Goal: Task Accomplishment & Management: Use online tool/utility

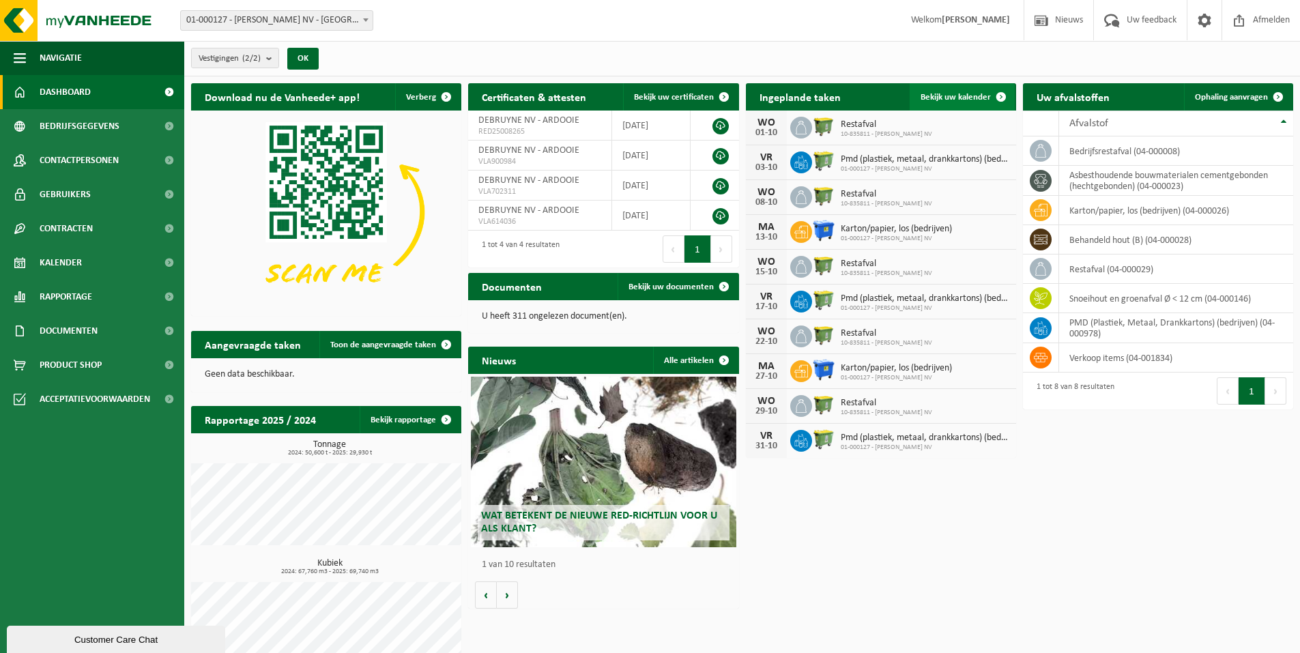
click at [966, 102] on link "Bekijk uw kalender" at bounding box center [962, 96] width 105 height 27
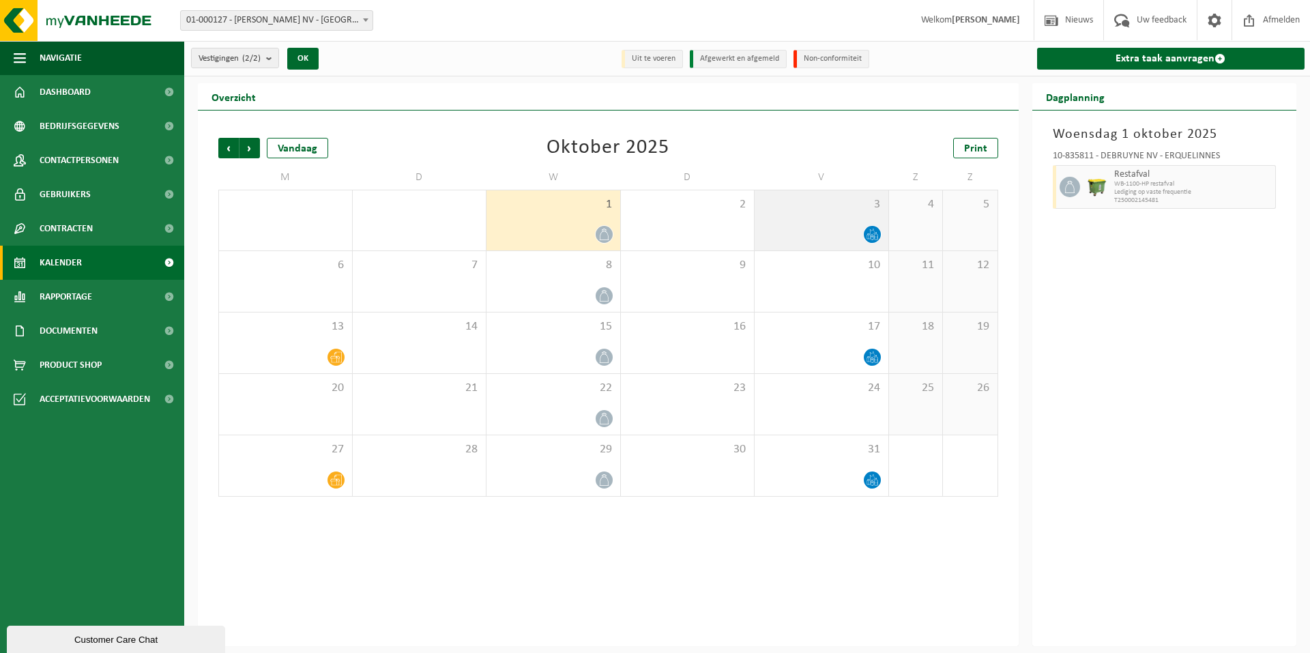
click at [844, 225] on div at bounding box center [822, 234] width 120 height 18
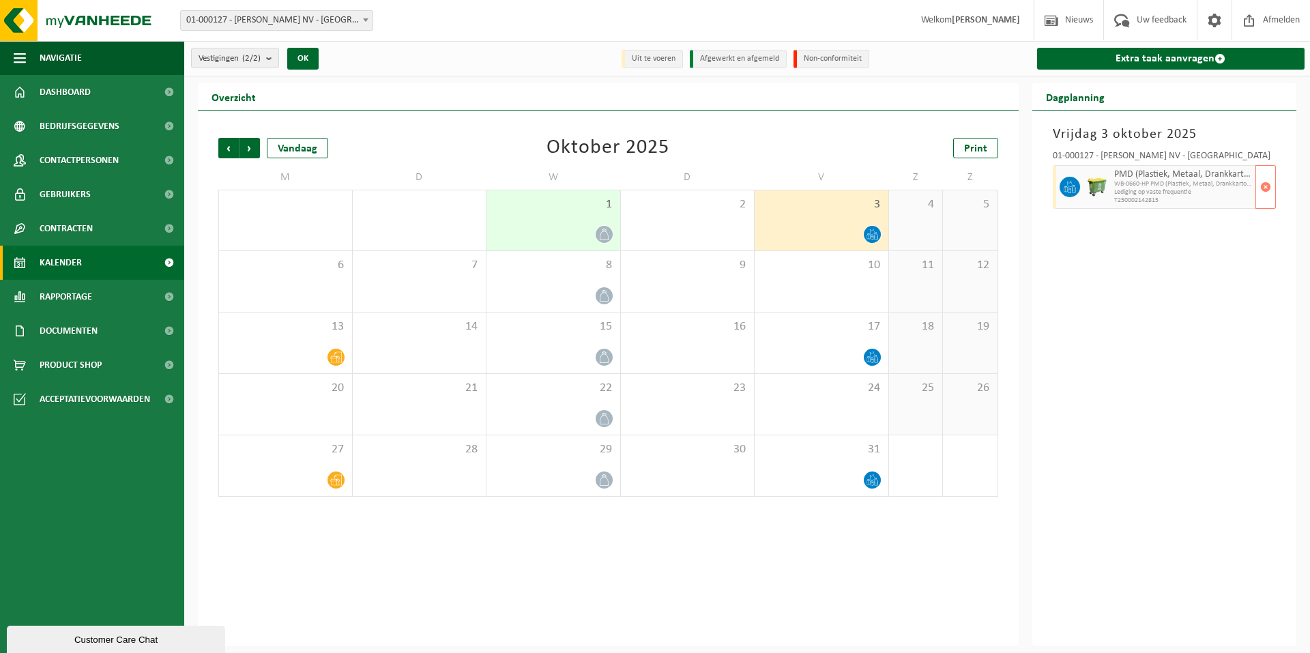
click at [1147, 186] on span "WB-0660-HP PMD (Plastiek, Metaal, Drankkartons) (bedrijven)" at bounding box center [1183, 184] width 139 height 8
click at [305, 346] on div "13" at bounding box center [285, 343] width 133 height 61
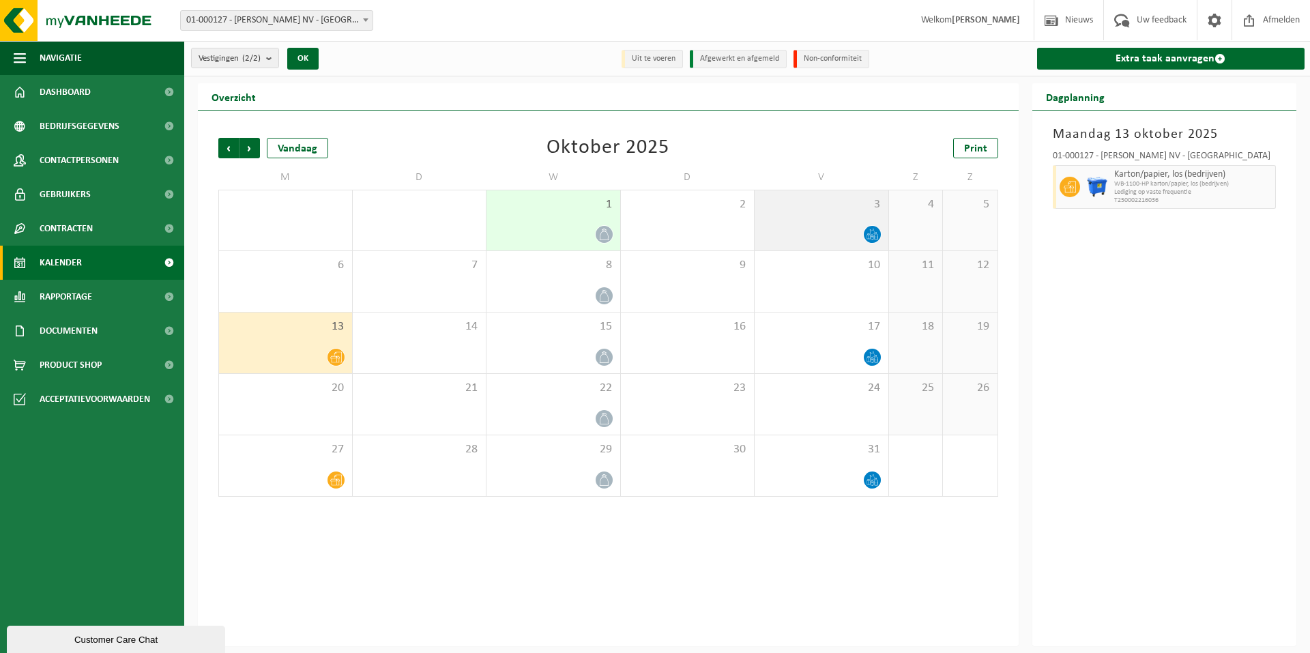
click at [852, 235] on div at bounding box center [822, 234] width 120 height 18
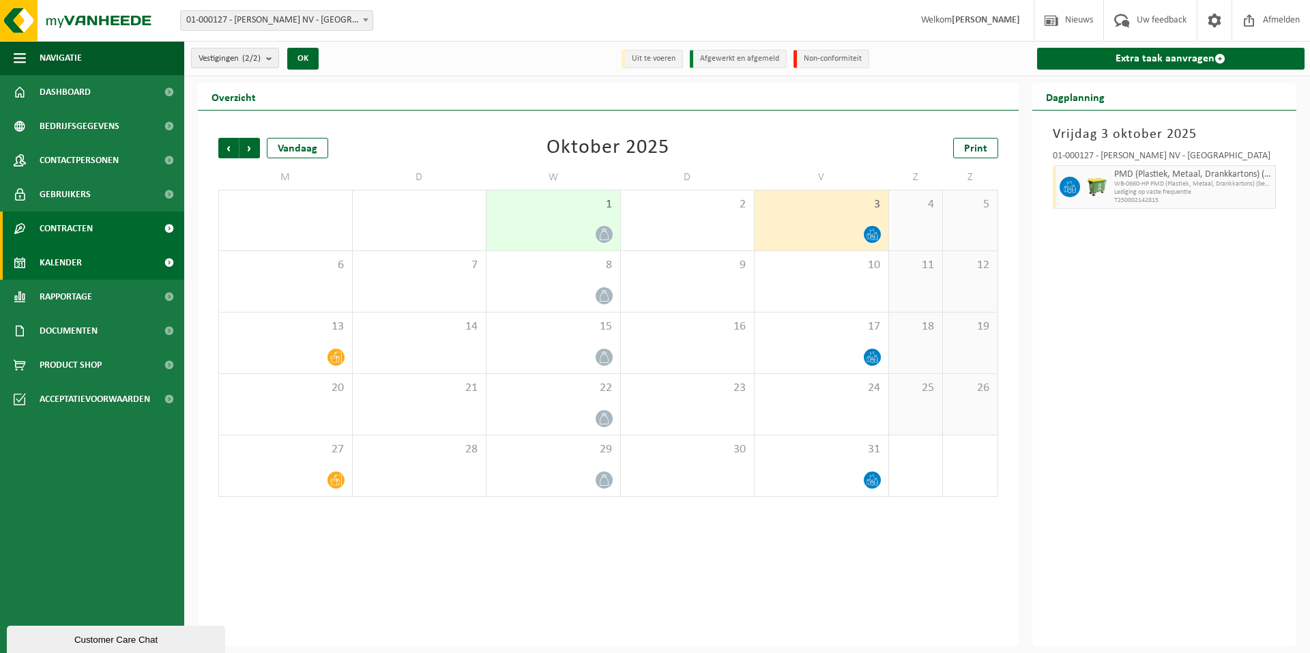
click at [75, 229] on span "Contracten" at bounding box center [66, 229] width 53 height 34
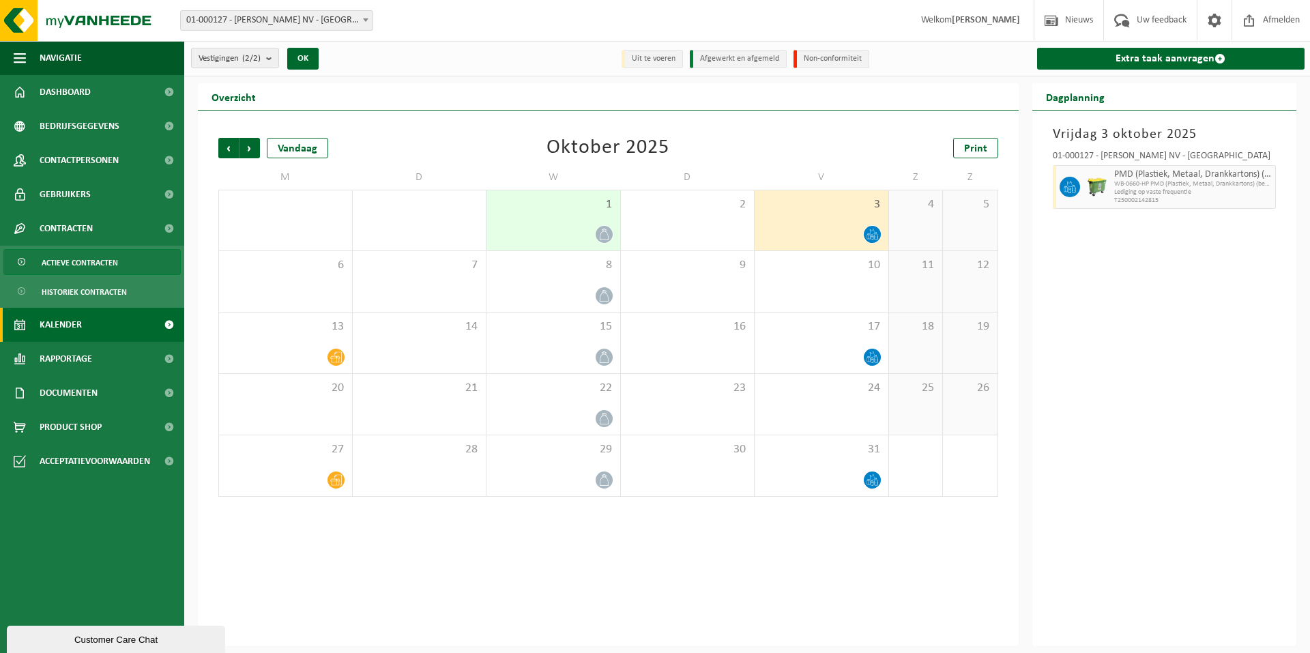
click at [84, 272] on span "Actieve contracten" at bounding box center [80, 263] width 76 height 26
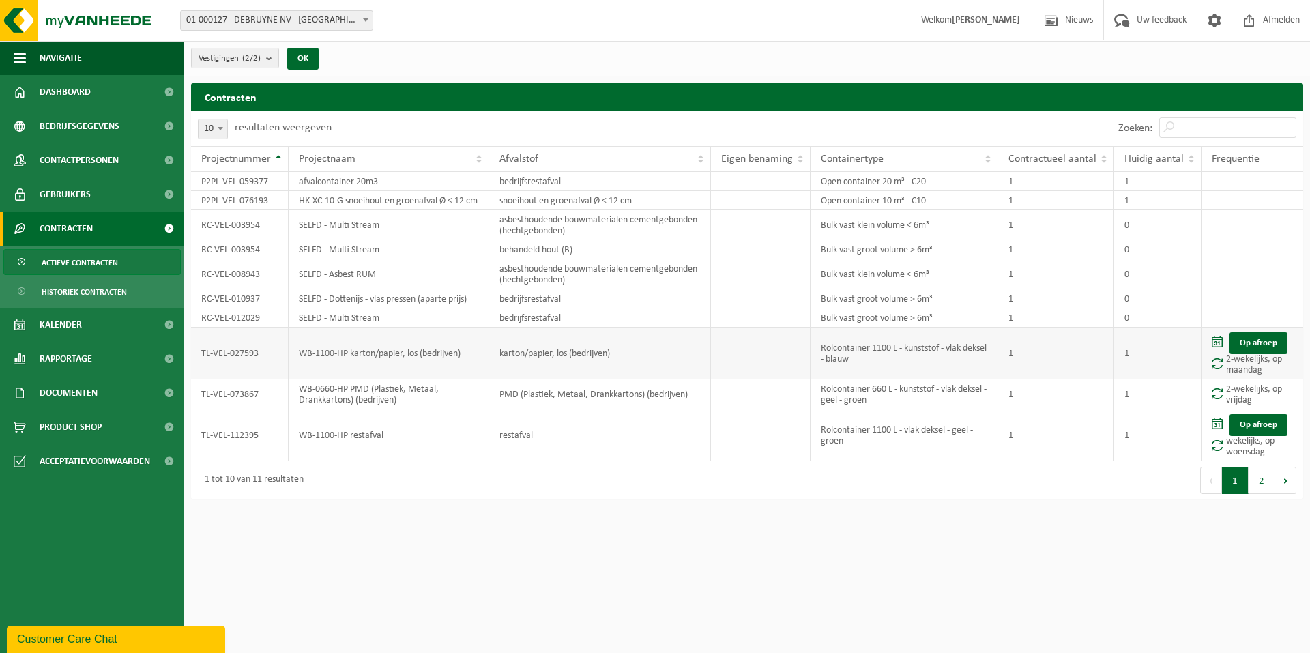
click at [276, 373] on td "TL-VEL-027593" at bounding box center [240, 354] width 98 height 52
click at [1245, 379] on td "Op afroep 2-wekelijks, op maandag" at bounding box center [1253, 354] width 102 height 52
click at [1250, 367] on td "Op afroep 2-wekelijks, op maandag" at bounding box center [1253, 354] width 102 height 52
click at [1253, 459] on td "Op afroep wekelijks, op woensdag" at bounding box center [1253, 435] width 102 height 52
click at [1246, 461] on td "Op afroep wekelijks, op woensdag" at bounding box center [1253, 435] width 102 height 52
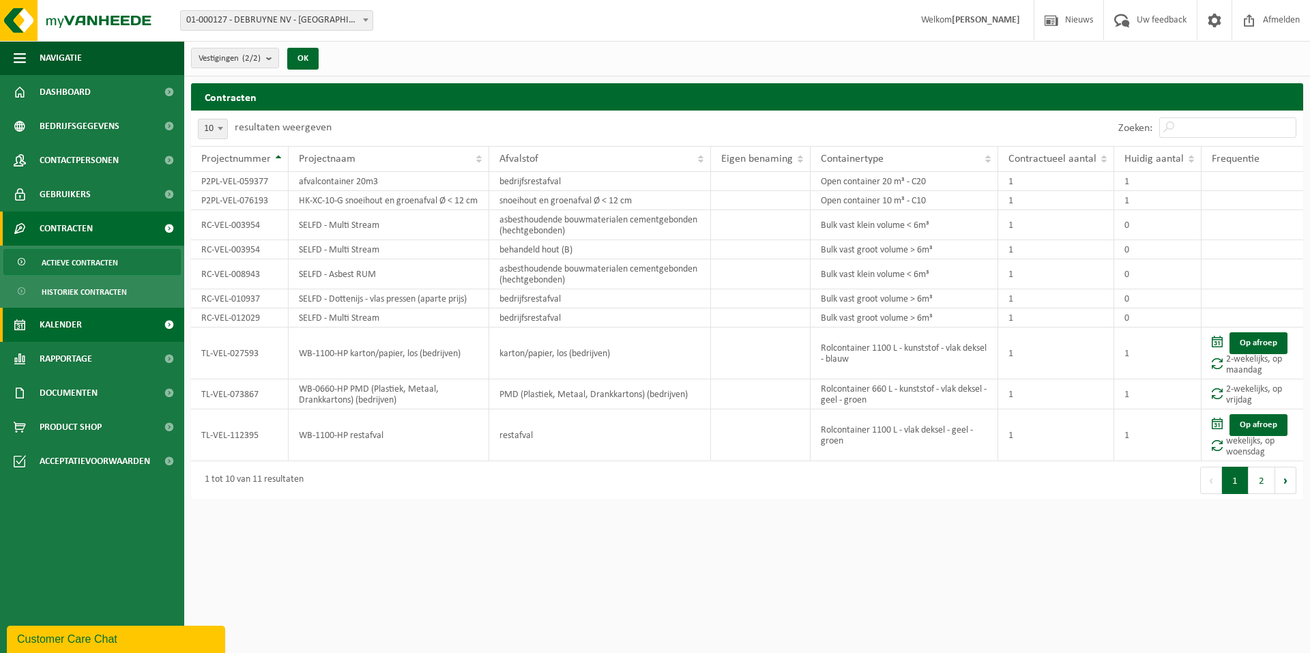
click at [87, 325] on link "Kalender" at bounding box center [92, 325] width 184 height 34
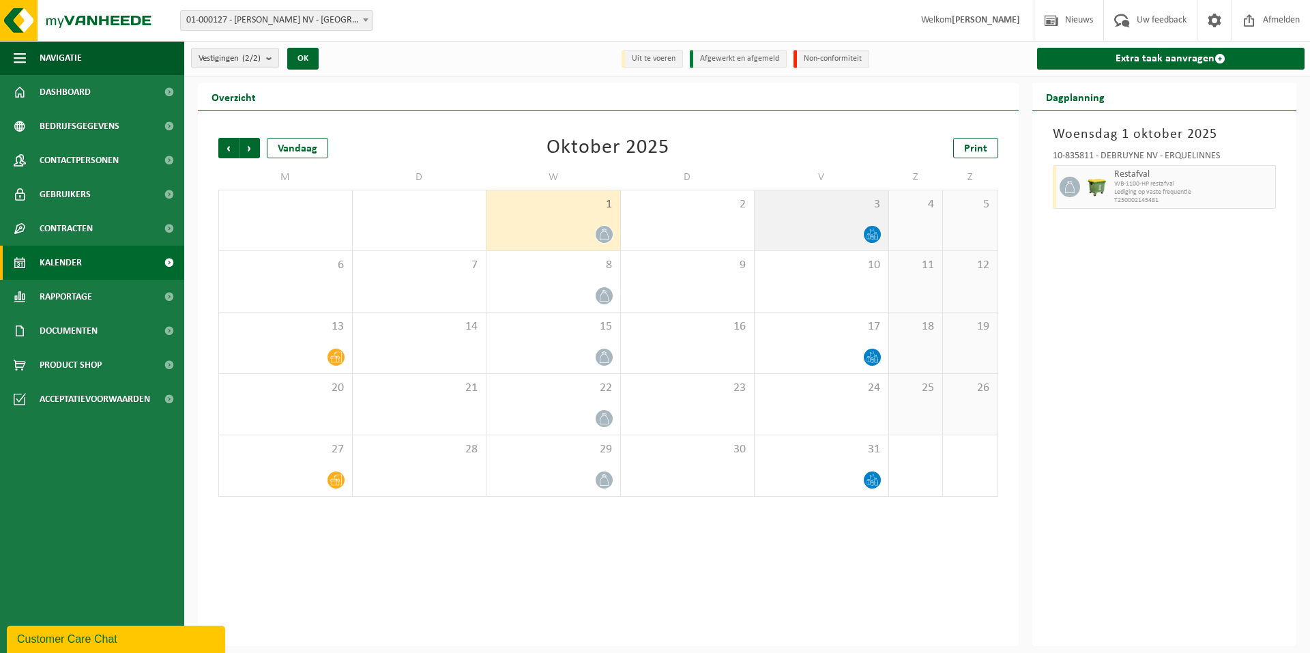
click at [871, 233] on icon at bounding box center [873, 235] width 12 height 12
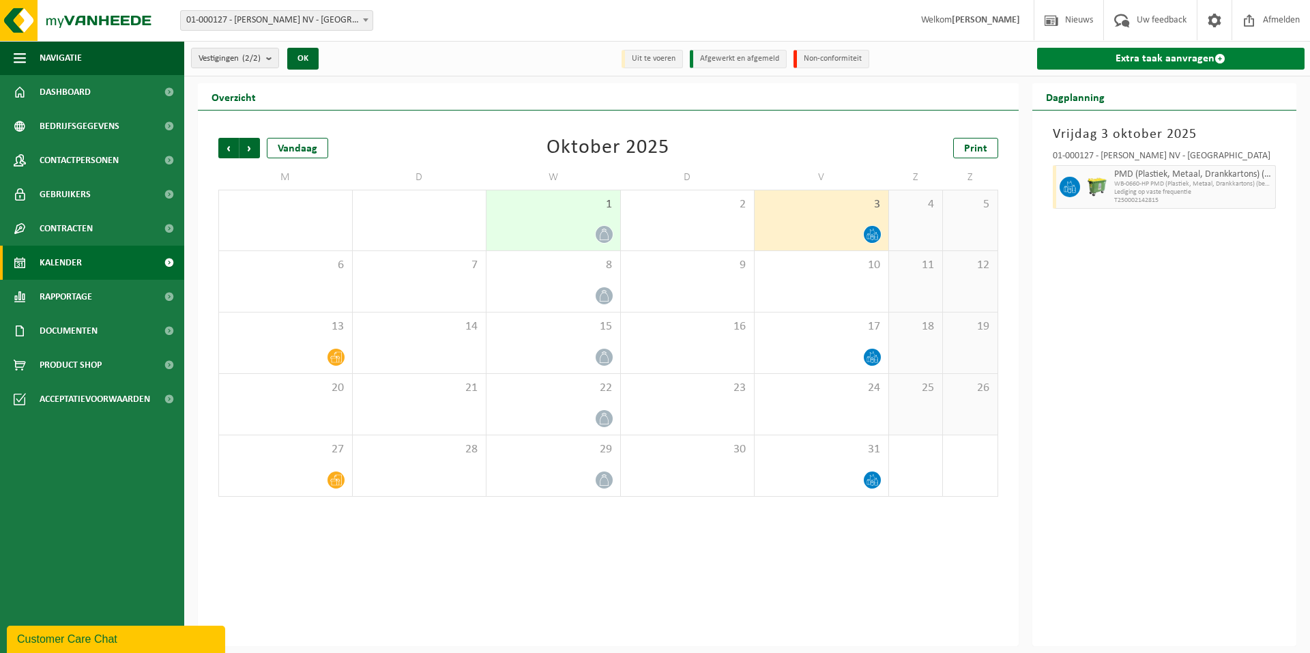
click at [1163, 58] on link "Extra taak aanvragen" at bounding box center [1171, 59] width 268 height 22
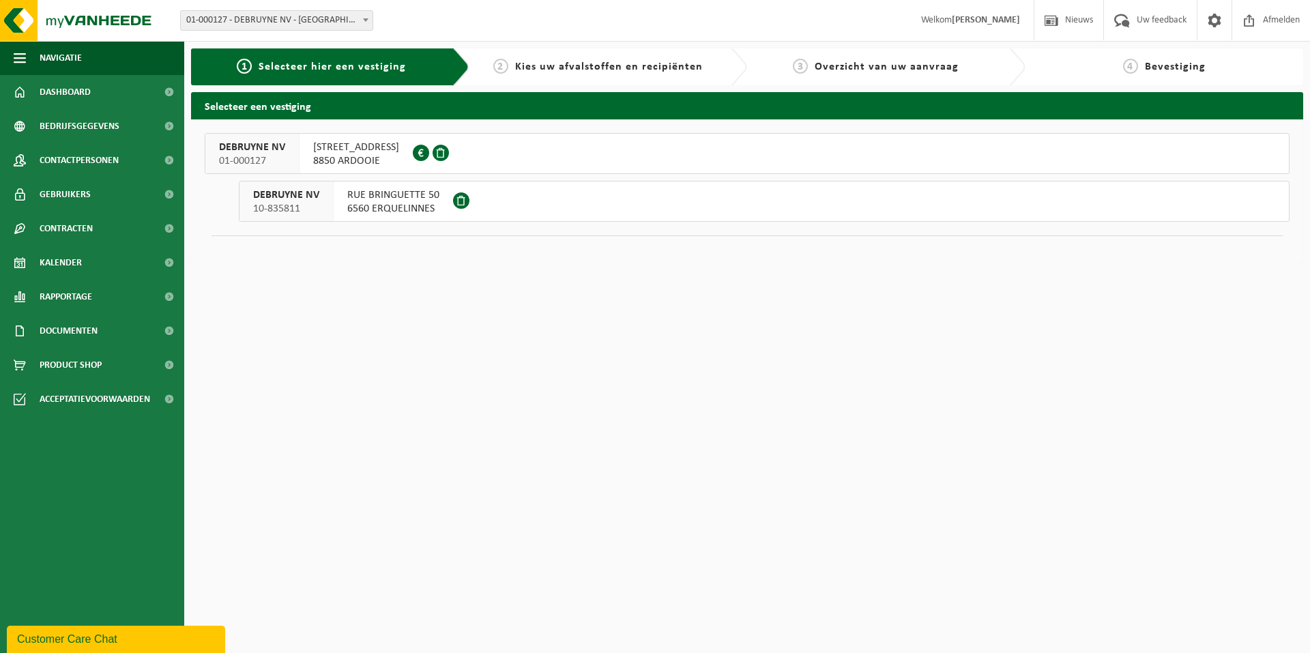
click at [334, 154] on span "[STREET_ADDRESS]" at bounding box center [356, 148] width 86 height 14
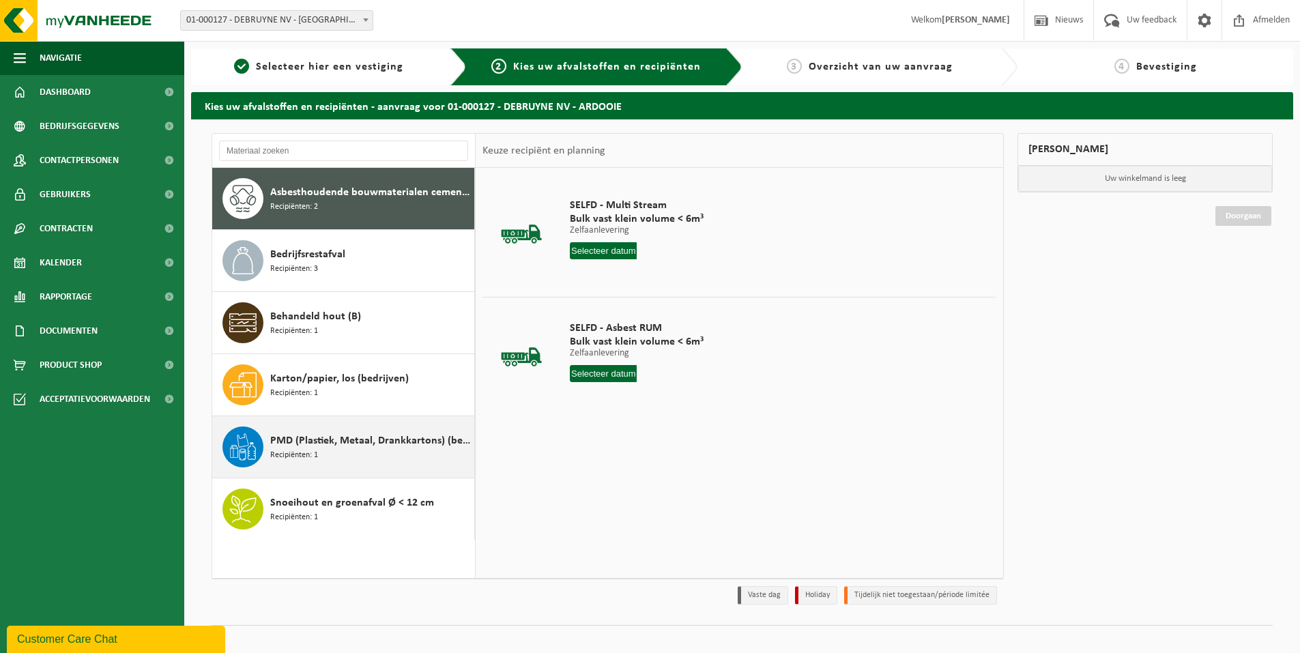
click at [324, 442] on span "PMD (Plastiek, Metaal, Drankkartons) (bedrijven)" at bounding box center [370, 441] width 201 height 16
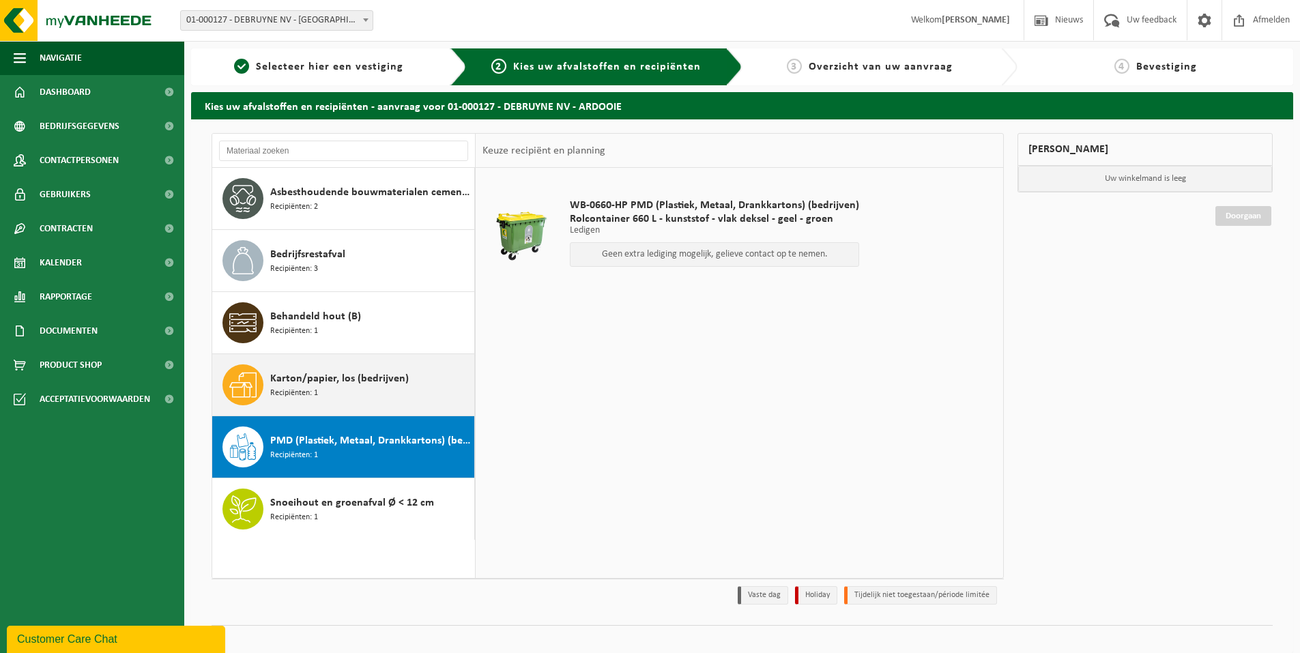
click at [293, 384] on span "Karton/papier, los (bedrijven)" at bounding box center [339, 379] width 139 height 16
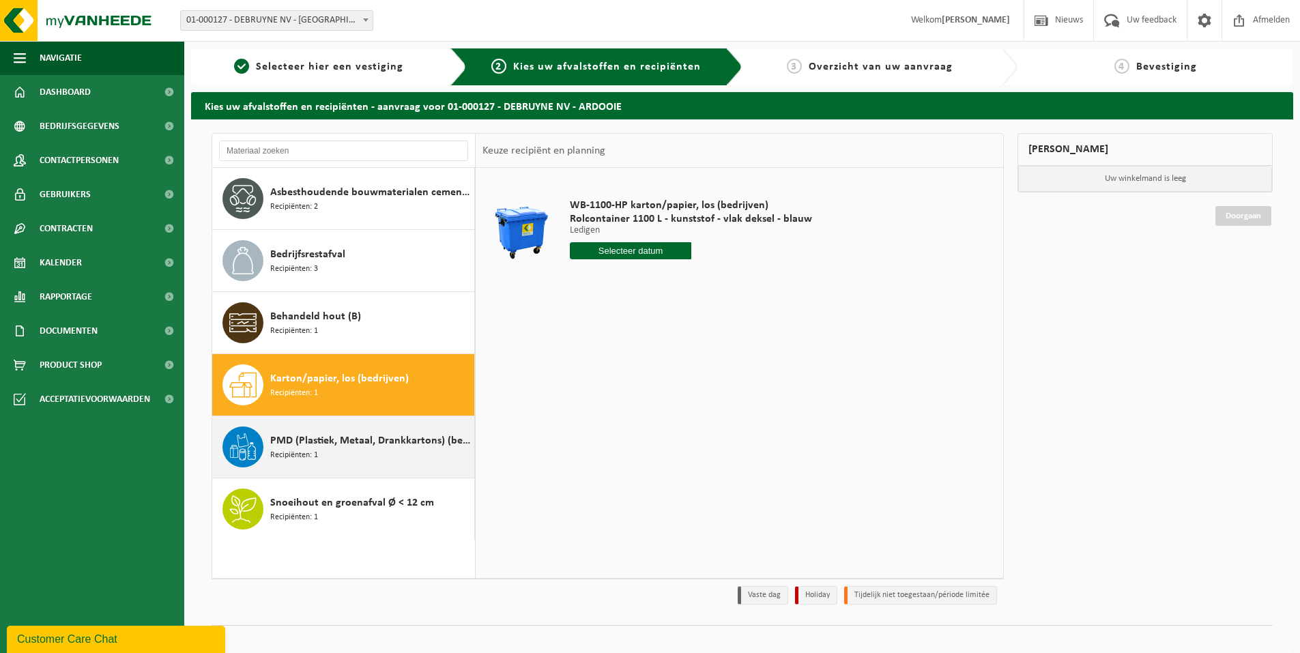
click at [308, 447] on span "PMD (Plastiek, Metaal, Drankkartons) (bedrijven)" at bounding box center [370, 441] width 201 height 16
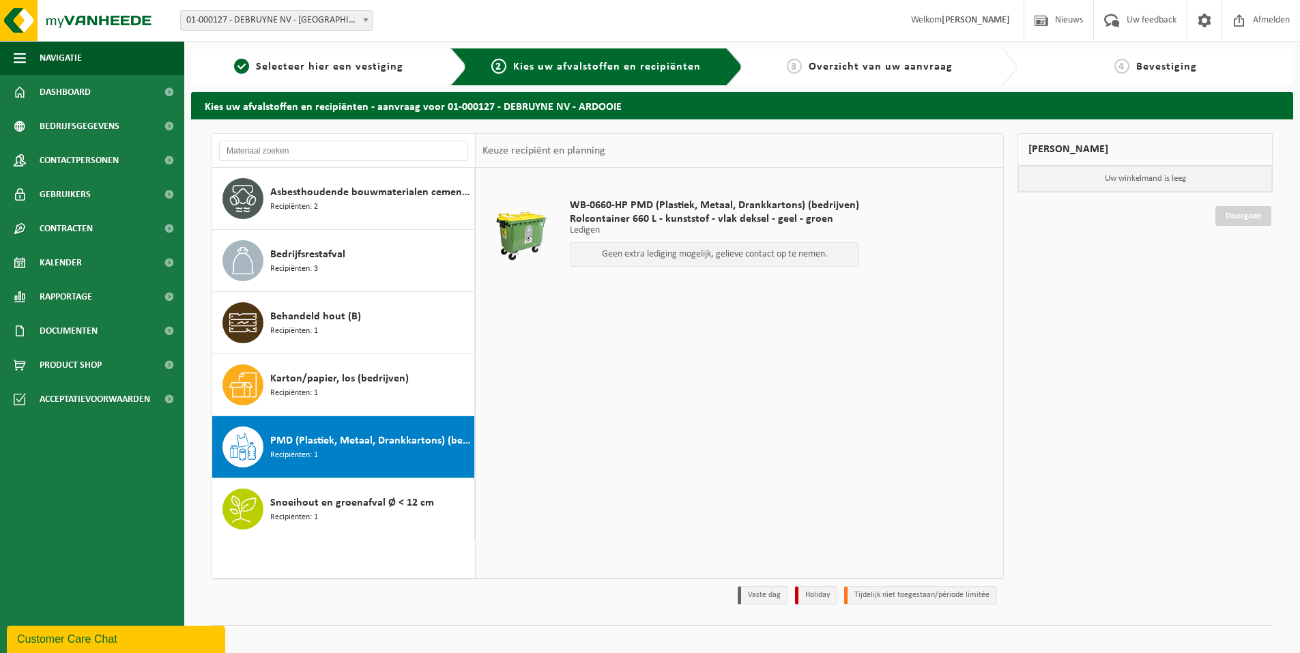
click at [673, 224] on span "Rolcontainer 660 L - kunststof - vlak deksel - geel - groen" at bounding box center [714, 219] width 289 height 14
click at [610, 211] on span "WB-0660-HP PMD (Plastiek, Metaal, Drankkartons) (bedrijven)" at bounding box center [714, 206] width 289 height 14
click at [319, 380] on span "Karton/papier, los (bedrijven)" at bounding box center [339, 379] width 139 height 16
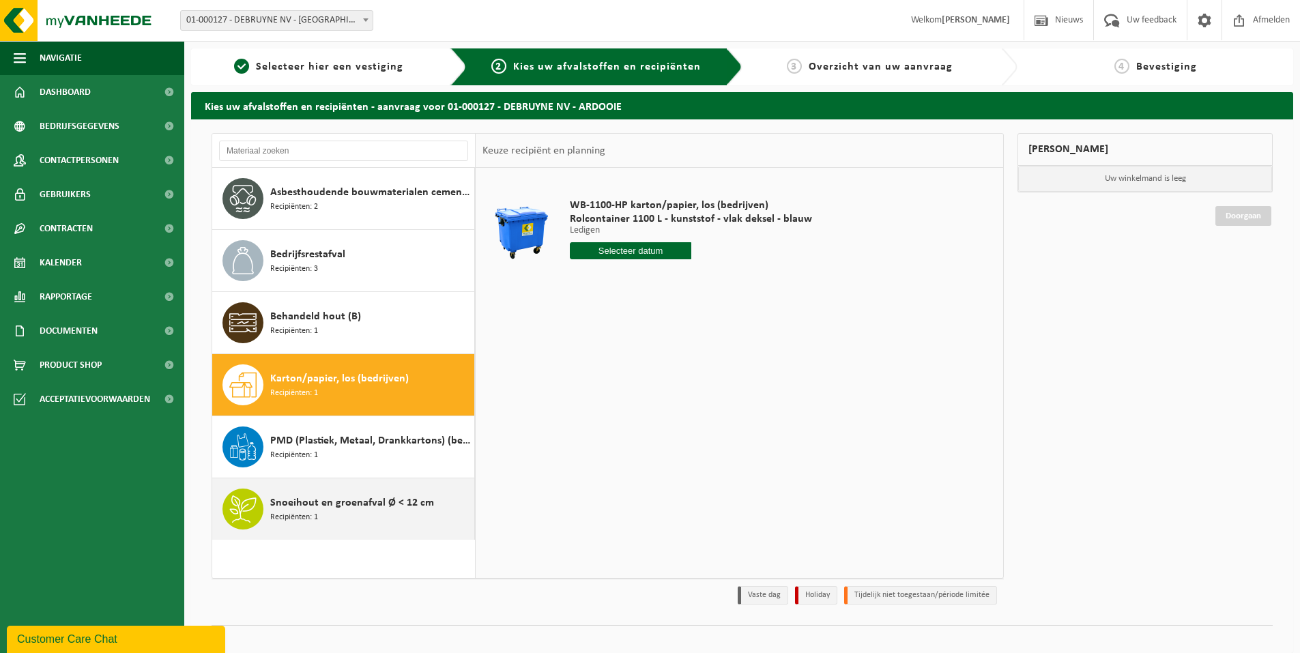
click at [319, 529] on div "Snoeihout en groenafval Ø < 12 cm Recipiënten: 1" at bounding box center [370, 509] width 201 height 41
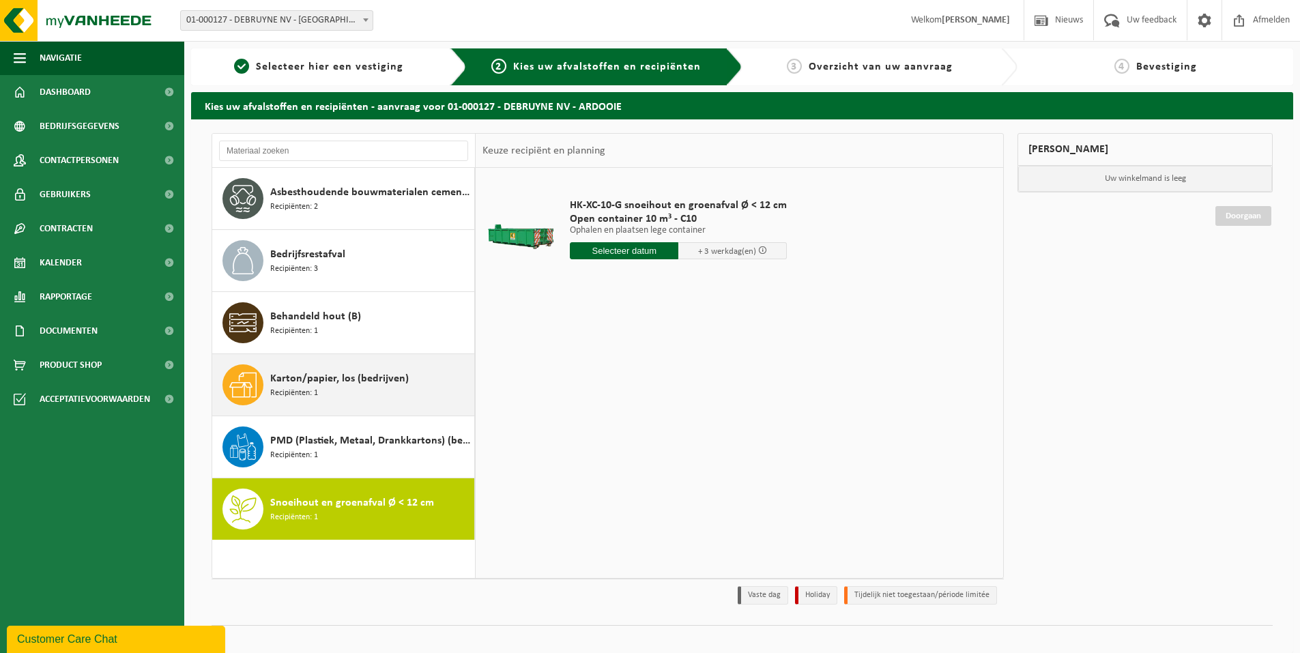
click at [329, 367] on div "Karton/papier, los (bedrijven) Recipiënten: 1" at bounding box center [370, 384] width 201 height 41
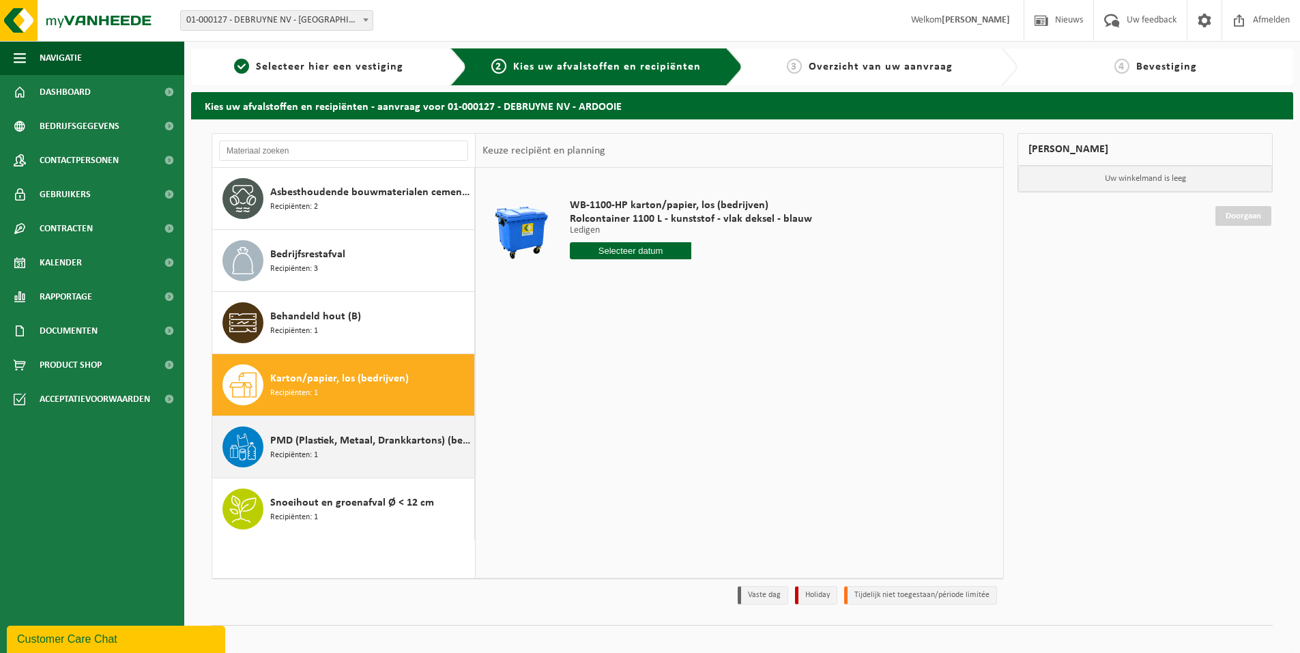
click at [345, 453] on div "PMD (Plastiek, Metaal, Drankkartons) (bedrijven) Recipiënten: 1" at bounding box center [370, 447] width 201 height 41
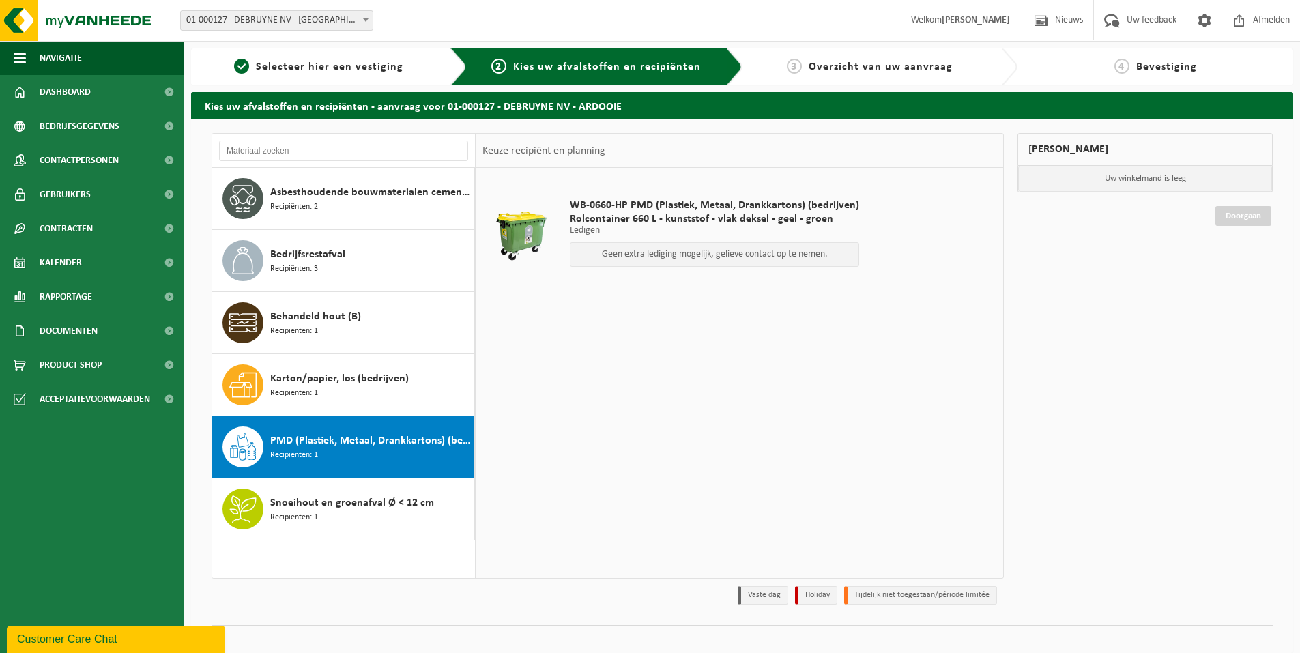
click at [609, 398] on div "WB-0660-HP PMD (Plastiek, Metaal, Drankkartons) (bedrijven) Rolcontainer 660 L …" at bounding box center [740, 372] width 528 height 409
click at [573, 325] on div "WB-0660-HP PMD (Plastiek, Metaal, Drankkartons) (bedrijven) Rolcontainer 660 L …" at bounding box center [740, 372] width 528 height 409
click at [622, 414] on div "WB-0660-HP PMD (Plastiek, Metaal, Drankkartons) (bedrijven) Rolcontainer 660 L …" at bounding box center [740, 372] width 528 height 409
click at [590, 413] on div "WB-0660-HP PMD (Plastiek, Metaal, Drankkartons) (bedrijven) Rolcontainer 660 L …" at bounding box center [740, 372] width 528 height 409
click at [695, 404] on div "WB-0660-HP PMD (Plastiek, Metaal, Drankkartons) (bedrijven) Rolcontainer 660 L …" at bounding box center [740, 372] width 528 height 409
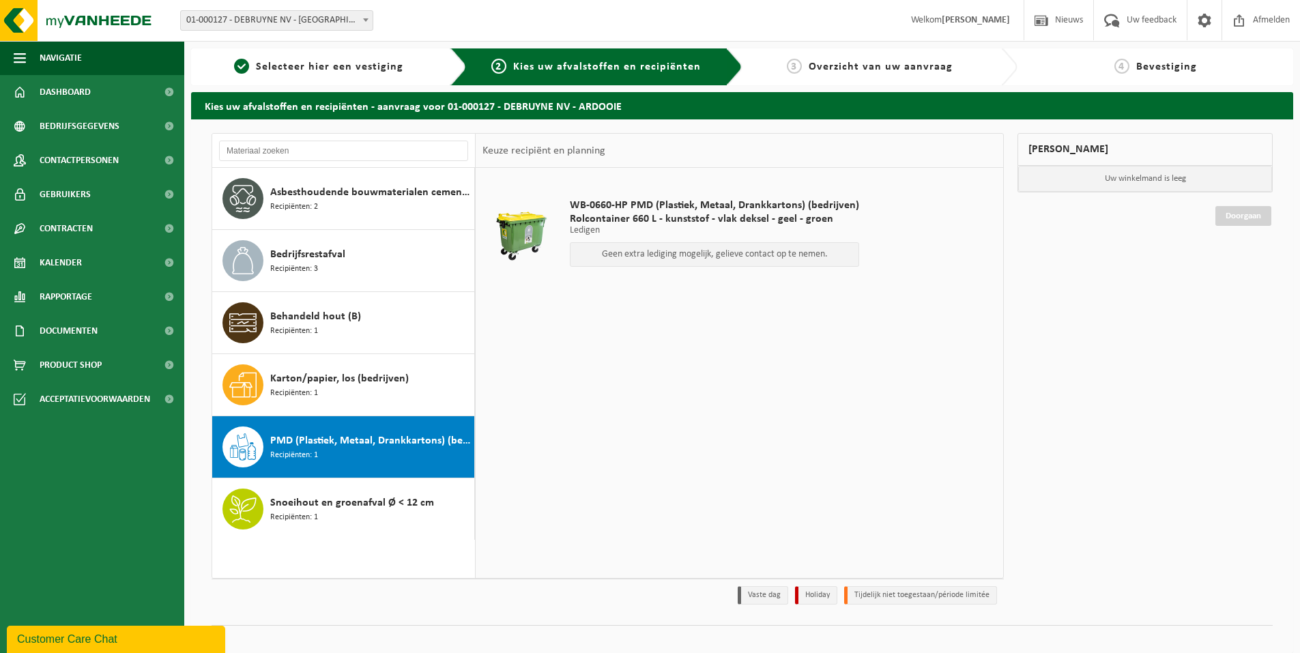
click at [695, 436] on div "WB-0660-HP PMD (Plastiek, Metaal, Drankkartons) (bedrijven) Rolcontainer 660 L …" at bounding box center [740, 372] width 528 height 409
click at [672, 426] on div "WB-0660-HP PMD (Plastiek, Metaal, Drankkartons) (bedrijven) Rolcontainer 660 L …" at bounding box center [740, 372] width 528 height 409
click at [703, 450] on div "WB-0660-HP PMD (Plastiek, Metaal, Drankkartons) (bedrijven) Rolcontainer 660 L …" at bounding box center [740, 372] width 528 height 409
click at [627, 424] on div "WB-0660-HP PMD (Plastiek, Metaal, Drankkartons) (bedrijven) Rolcontainer 660 L …" at bounding box center [740, 372] width 528 height 409
click at [312, 371] on span "Karton/papier, los (bedrijven)" at bounding box center [339, 379] width 139 height 16
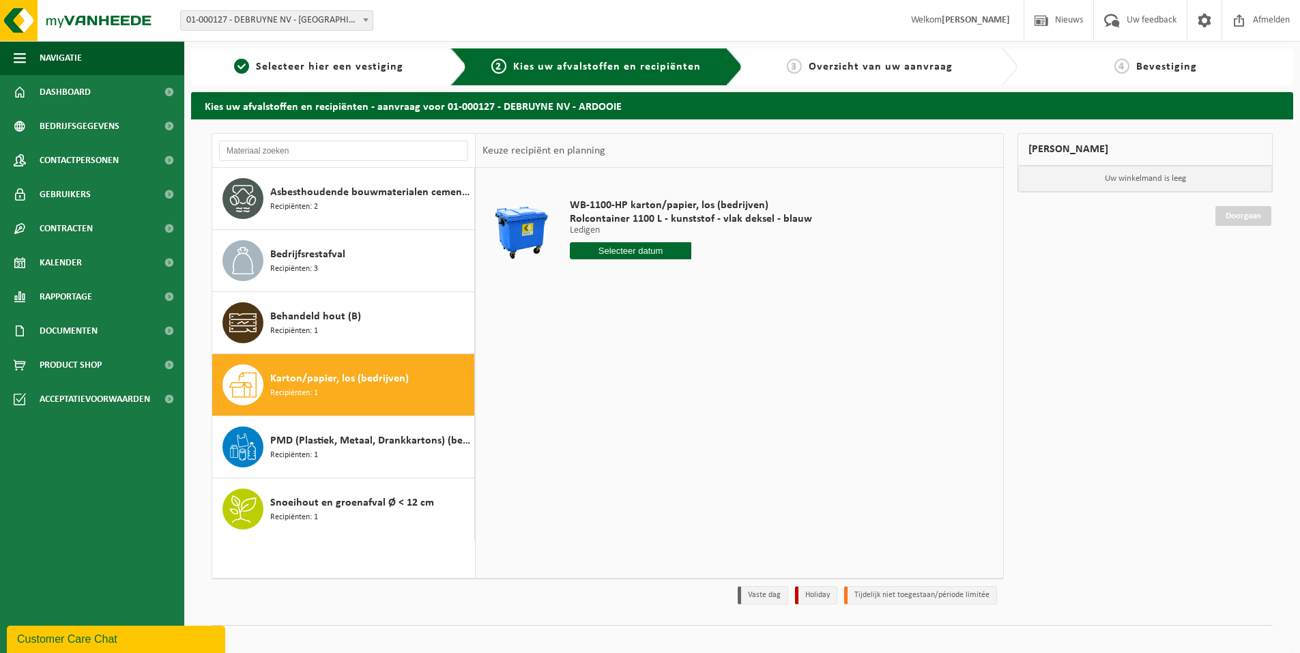
click at [846, 317] on div "WB-1100-HP karton/papier, los (bedrijven) Rolcontainer 1100 L - kunststof - vla…" at bounding box center [740, 372] width 528 height 409
click at [1100, 295] on div "Mijn winkelmand Uw winkelmand is leeg Doorgaan" at bounding box center [1145, 372] width 269 height 478
click at [721, 354] on div "WB-1100-HP karton/papier, los (bedrijven) Rolcontainer 1100 L - kunststof - vla…" at bounding box center [740, 372] width 528 height 409
click at [733, 330] on div "WB-1100-HP karton/papier, los (bedrijven) Rolcontainer 1100 L - kunststof - vla…" at bounding box center [740, 372] width 528 height 409
click at [759, 470] on div "WB-1100-HP karton/papier, los (bedrijven) Rolcontainer 1100 L - kunststof - vla…" at bounding box center [740, 372] width 528 height 409
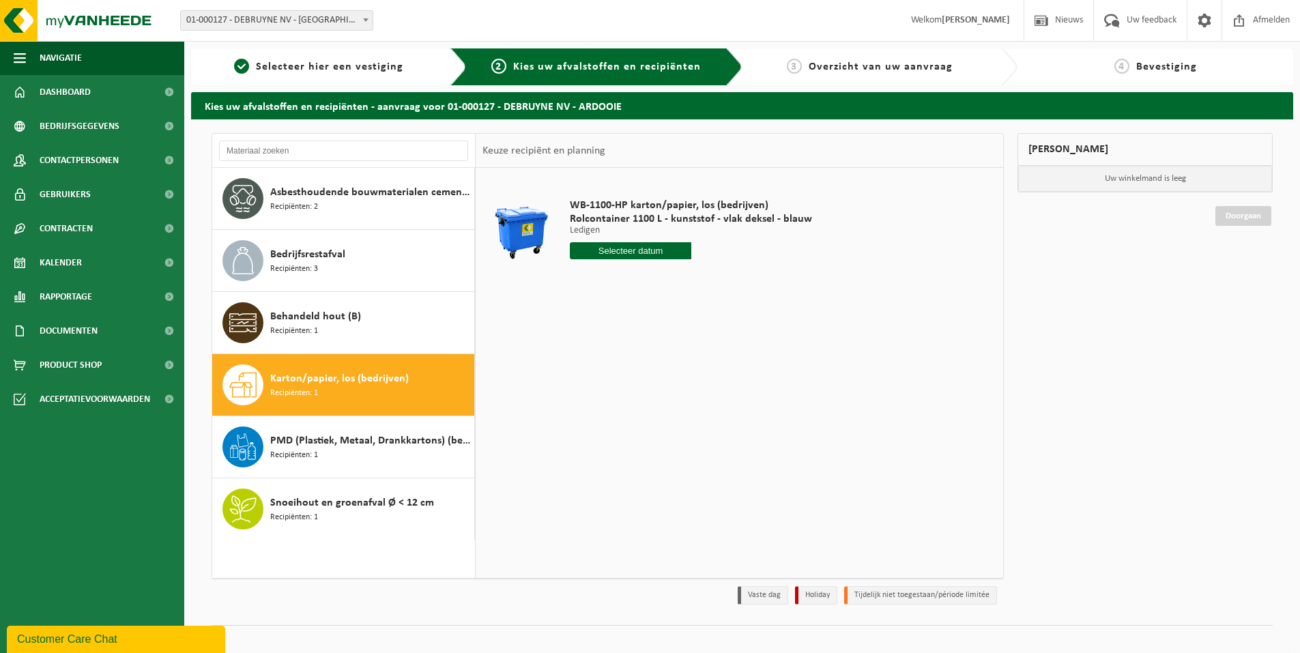
click at [650, 423] on div "WB-1100-HP karton/papier, los (bedrijven) Rolcontainer 1100 L - kunststof - vla…" at bounding box center [740, 372] width 528 height 409
click at [655, 429] on div "WB-1100-HP karton/papier, los (bedrijven) Rolcontainer 1100 L - kunststof - vla…" at bounding box center [740, 372] width 528 height 409
click at [686, 447] on div "WB-1100-HP karton/papier, los (bedrijven) Rolcontainer 1100 L - kunststof - vla…" at bounding box center [740, 372] width 528 height 409
click at [678, 385] on div "WB-1100-HP karton/papier, los (bedrijven) Rolcontainer 1100 L - kunststof - vla…" at bounding box center [740, 372] width 528 height 409
click at [588, 440] on div "WB-1100-HP karton/papier, los (bedrijven) Rolcontainer 1100 L - kunststof - vla…" at bounding box center [740, 372] width 528 height 409
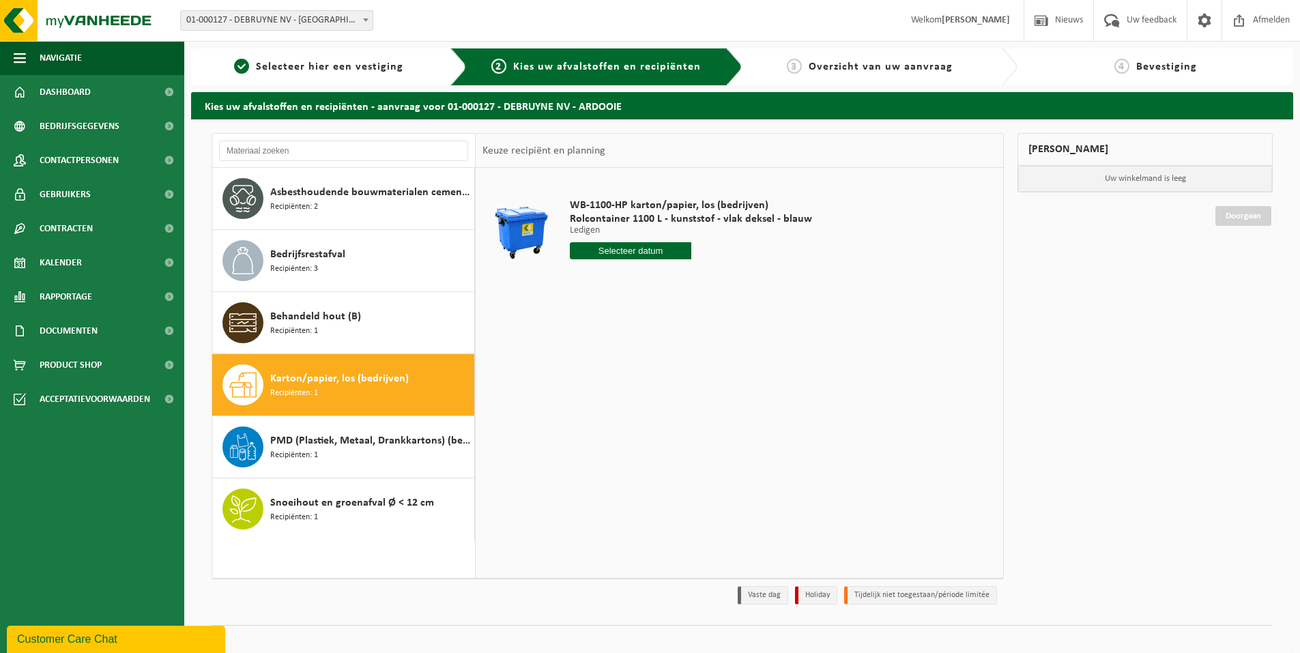
click at [912, 491] on div "WB-1100-HP karton/papier, los (bedrijven) Rolcontainer 1100 L - kunststof - vla…" at bounding box center [740, 372] width 528 height 409
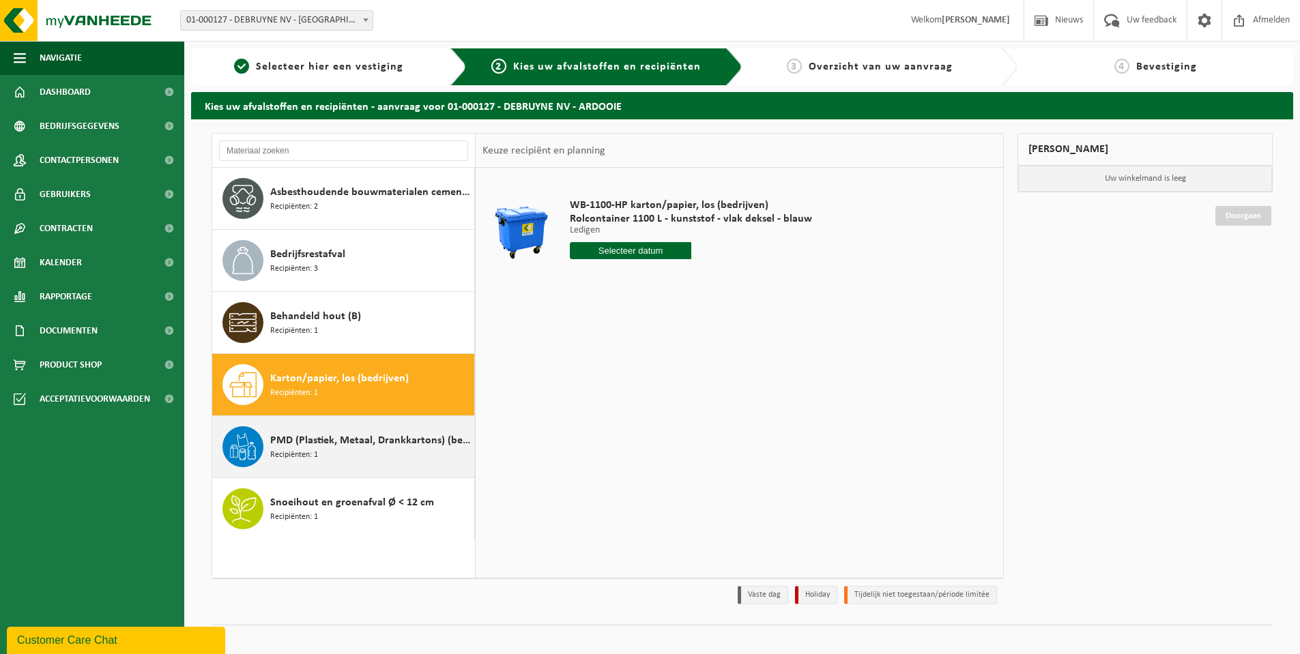
click at [363, 452] on div "PMD (Plastiek, Metaal, Drankkartons) (bedrijven) Recipiënten: 1" at bounding box center [370, 447] width 201 height 41
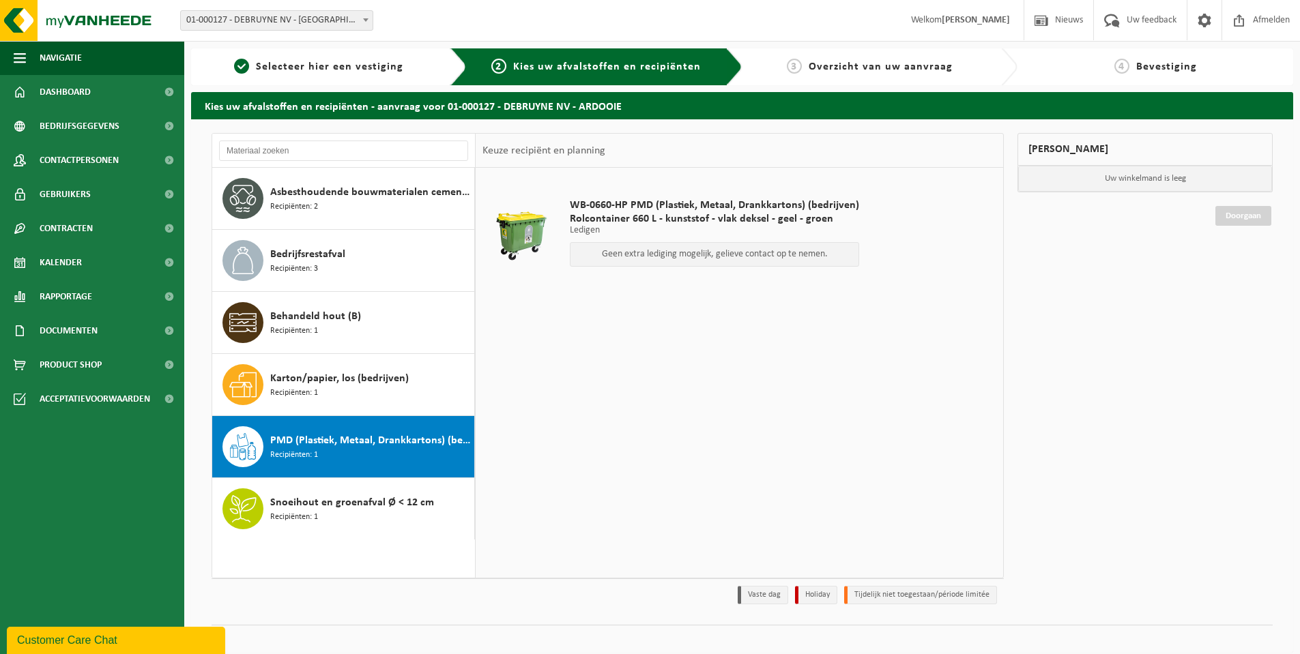
click at [768, 381] on div "WB-0660-HP PMD (Plastiek, Metaal, Drankkartons) (bedrijven) Rolcontainer 660 L …" at bounding box center [740, 372] width 528 height 409
click at [859, 419] on div "WB-0660-HP PMD (Plastiek, Metaal, Drankkartons) (bedrijven) Rolcontainer 660 L …" at bounding box center [740, 372] width 528 height 409
click at [683, 371] on div "WB-0660-HP PMD (Plastiek, Metaal, Drankkartons) (bedrijven) Rolcontainer 660 L …" at bounding box center [740, 372] width 528 height 409
click at [720, 341] on div "WB-0660-HP PMD (Plastiek, Metaal, Drankkartons) (bedrijven) Rolcontainer 660 L …" at bounding box center [740, 372] width 528 height 409
click at [682, 421] on div "WB-0660-HP PMD (Plastiek, Metaal, Drankkartons) (bedrijven) Rolcontainer 660 L …" at bounding box center [740, 372] width 528 height 409
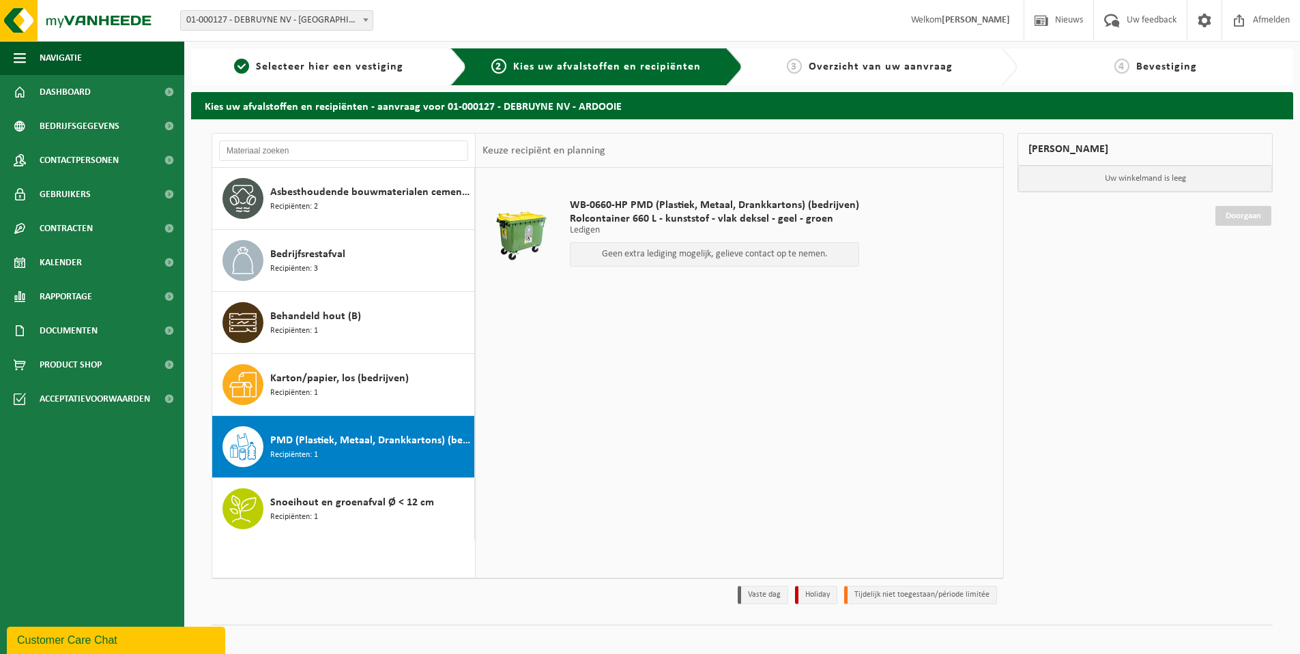
click at [680, 387] on div "WB-0660-HP PMD (Plastiek, Metaal, Drankkartons) (bedrijven) Rolcontainer 660 L …" at bounding box center [740, 372] width 528 height 409
click at [706, 429] on div "WB-0660-HP PMD (Plastiek, Metaal, Drankkartons) (bedrijven) Rolcontainer 660 L …" at bounding box center [740, 372] width 528 height 409
click at [666, 485] on div "WB-0660-HP PMD (Plastiek, Metaal, Drankkartons) (bedrijven) Rolcontainer 660 L …" at bounding box center [740, 372] width 528 height 409
click at [754, 446] on div "WB-0660-HP PMD (Plastiek, Metaal, Drankkartons) (bedrijven) Rolcontainer 660 L …" at bounding box center [740, 372] width 528 height 409
